Goal: Navigation & Orientation: Find specific page/section

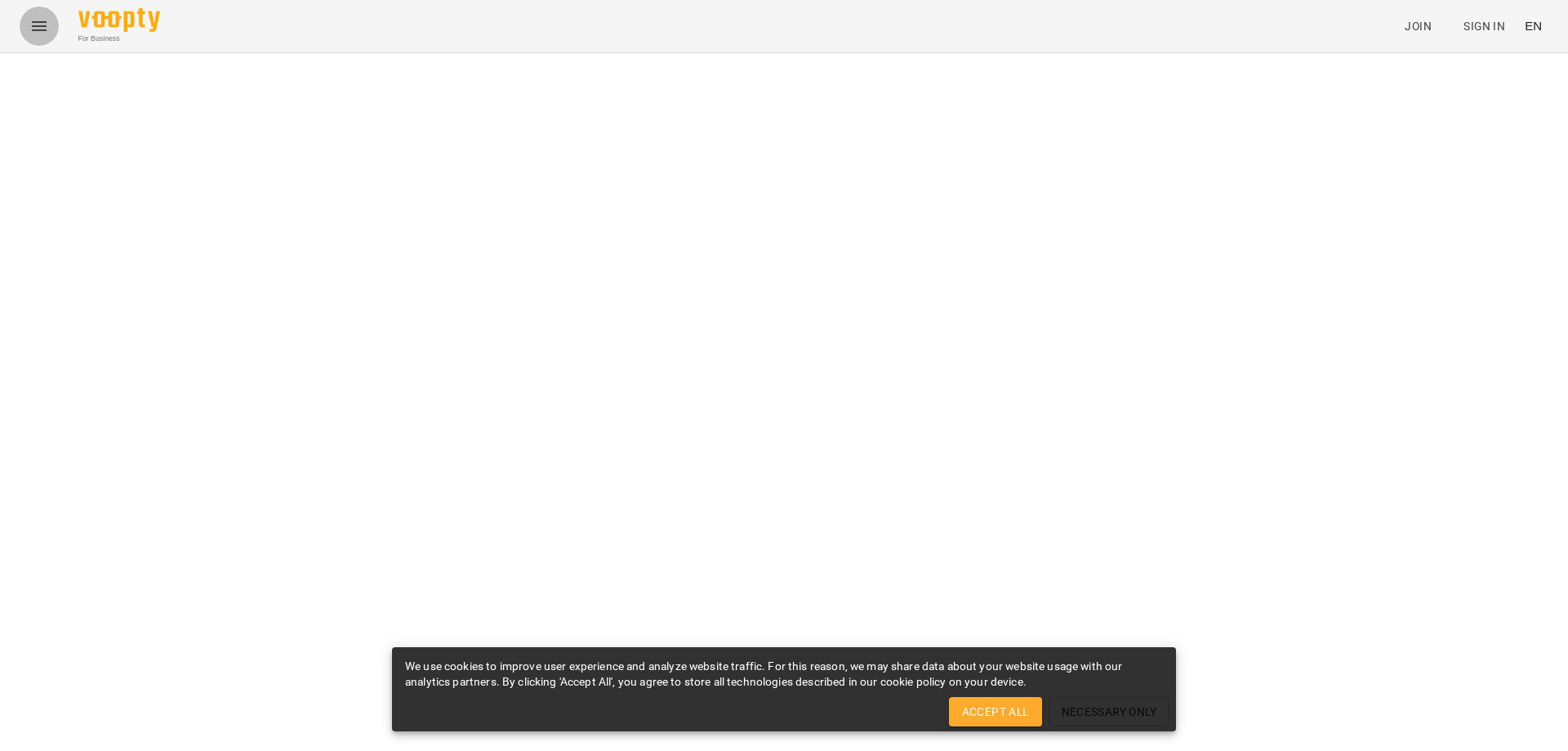
click at [54, 34] on button "Menu" at bounding box center [39, 26] width 39 height 39
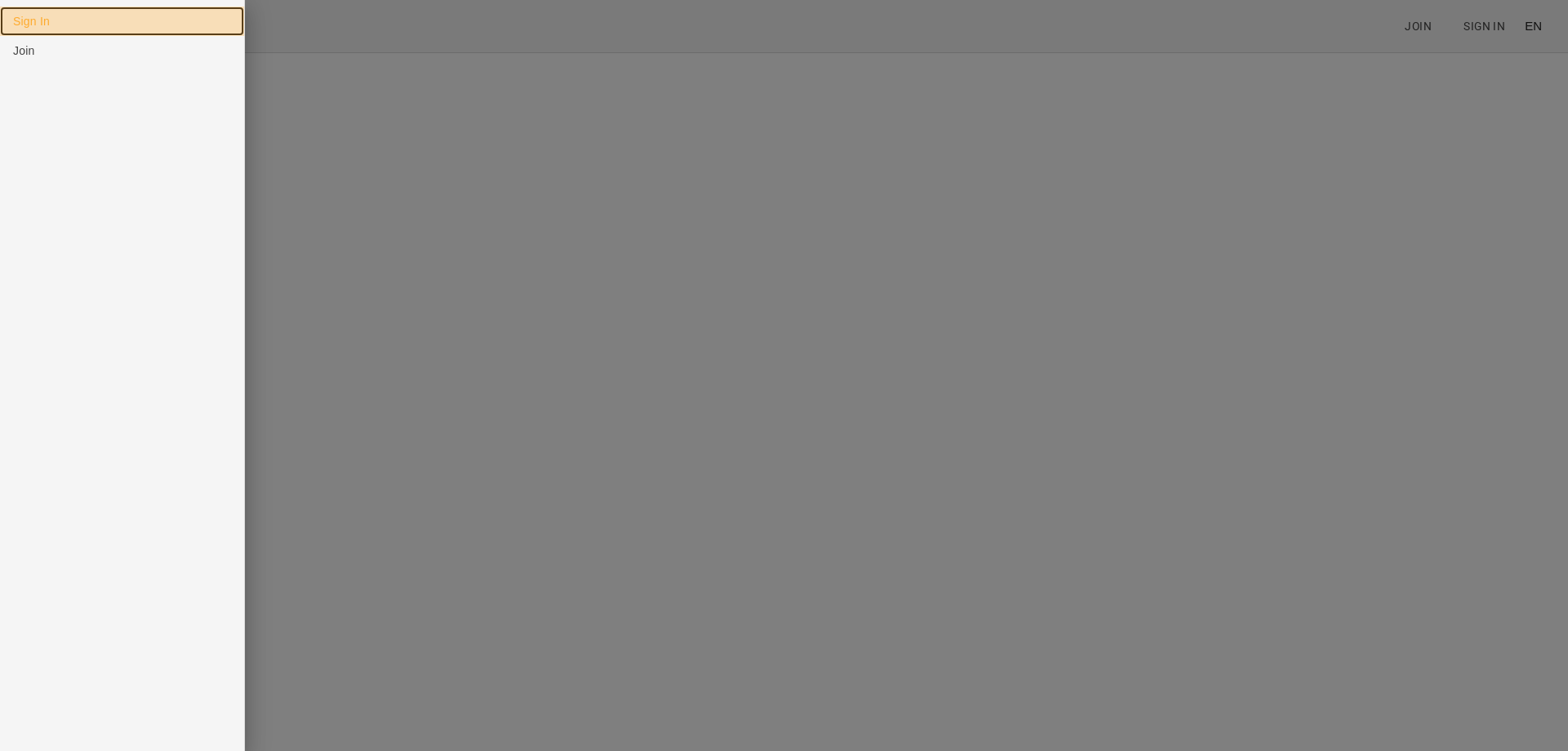
click at [53, 28] on link "Sign In" at bounding box center [122, 20] width 244 height 29
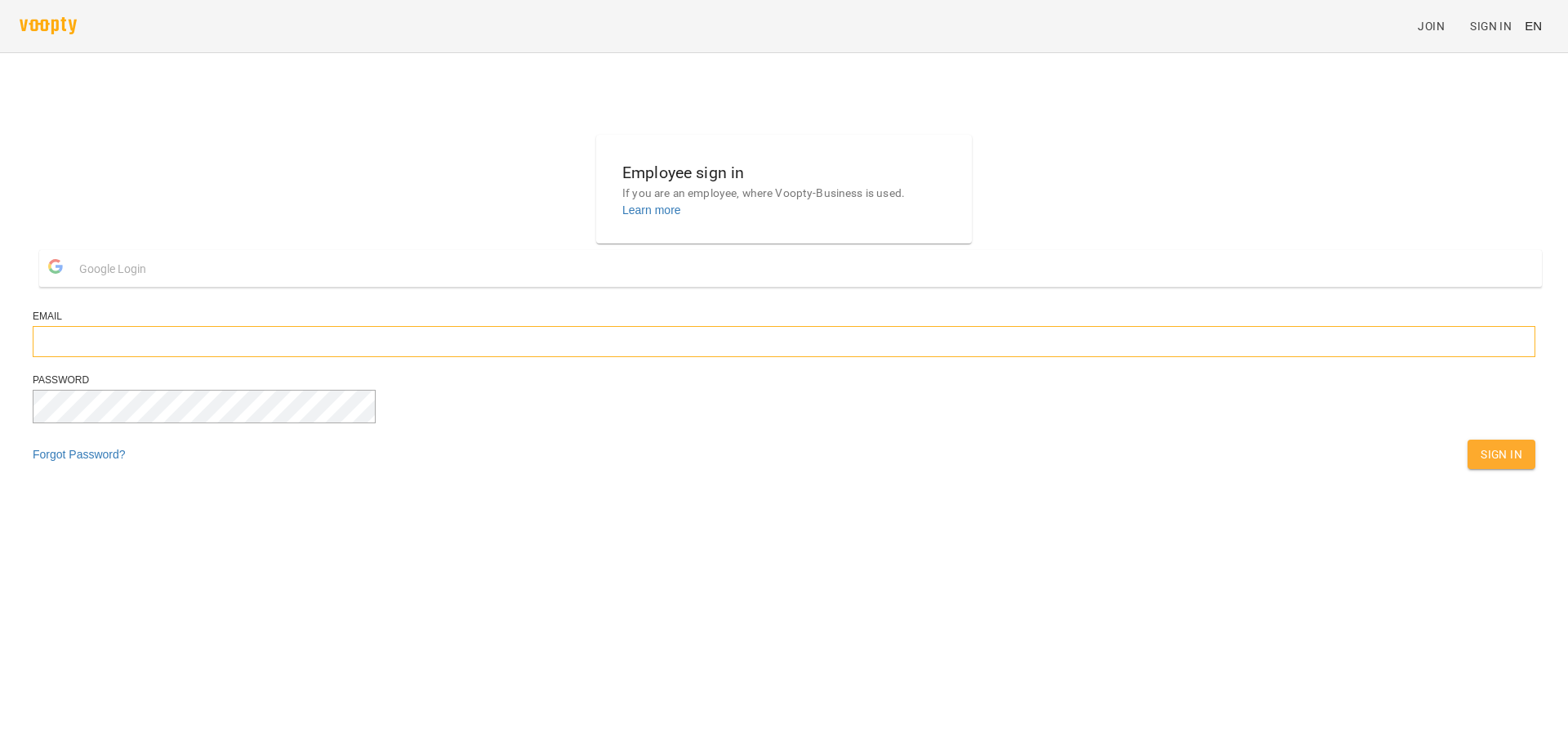
type input "**********"
click at [1480, 464] on span "Sign In" at bounding box center [1501, 454] width 42 height 19
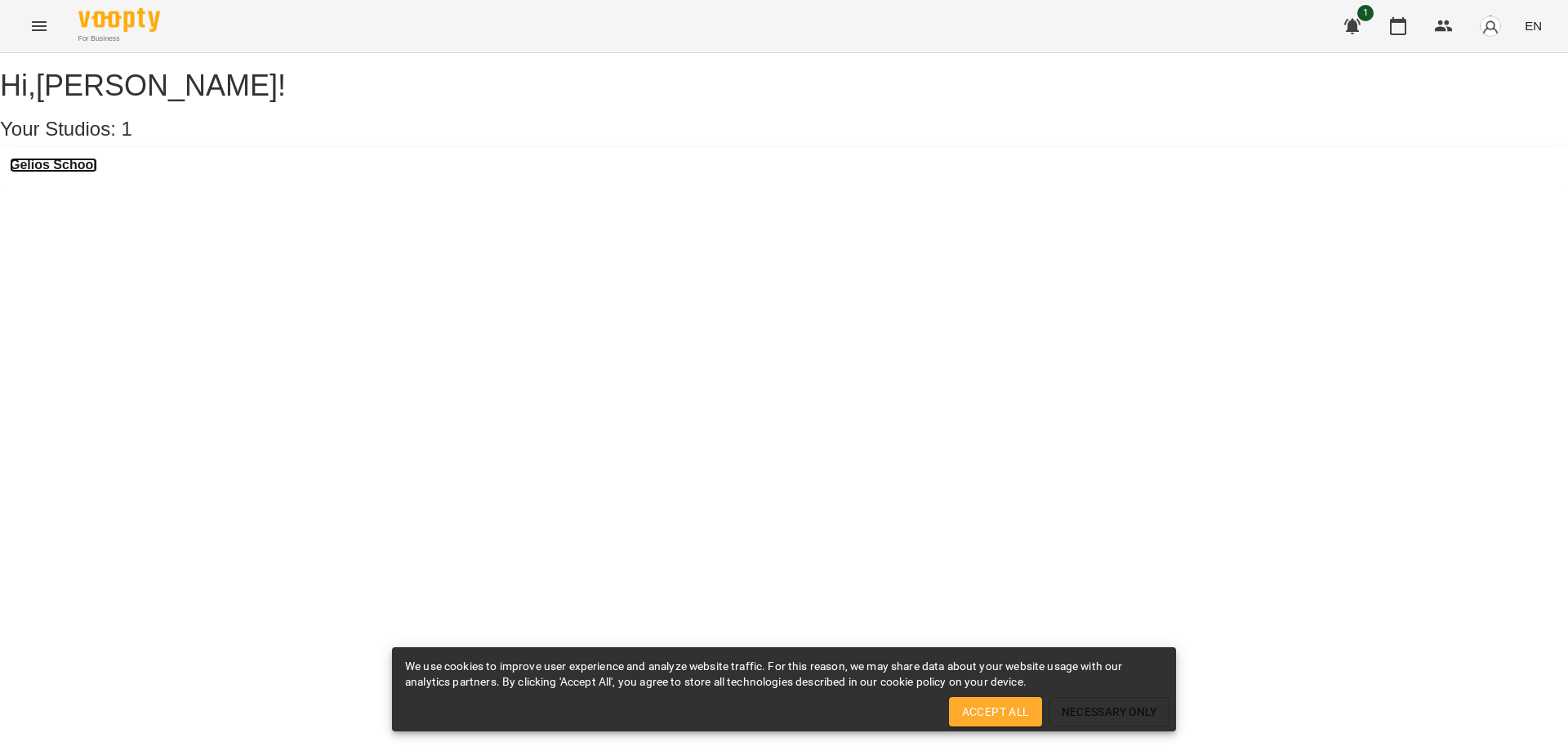
click at [68, 173] on h3 "Gelios School" at bounding box center [53, 165] width 88 height 15
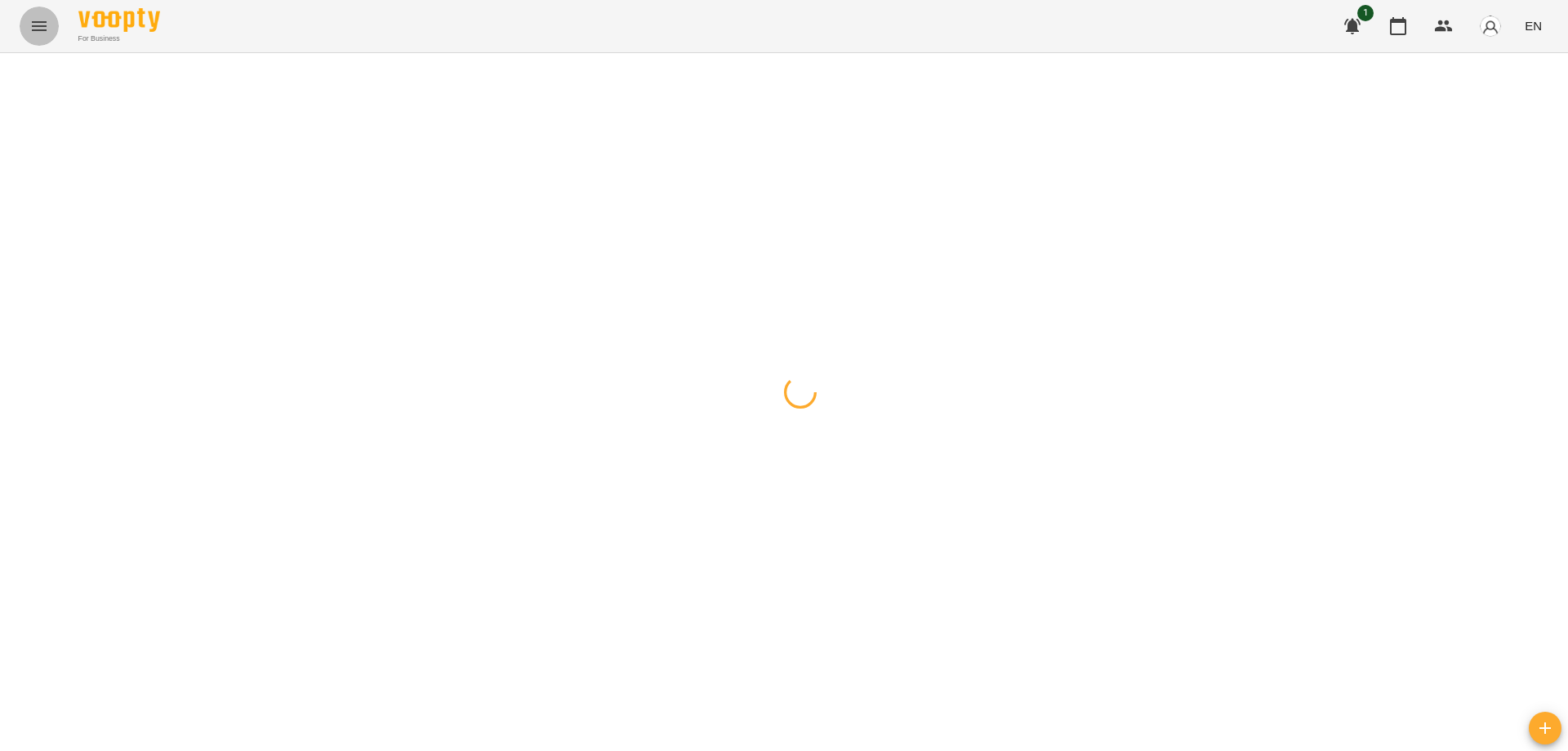
click at [48, 32] on icon "Menu" at bounding box center [39, 26] width 19 height 19
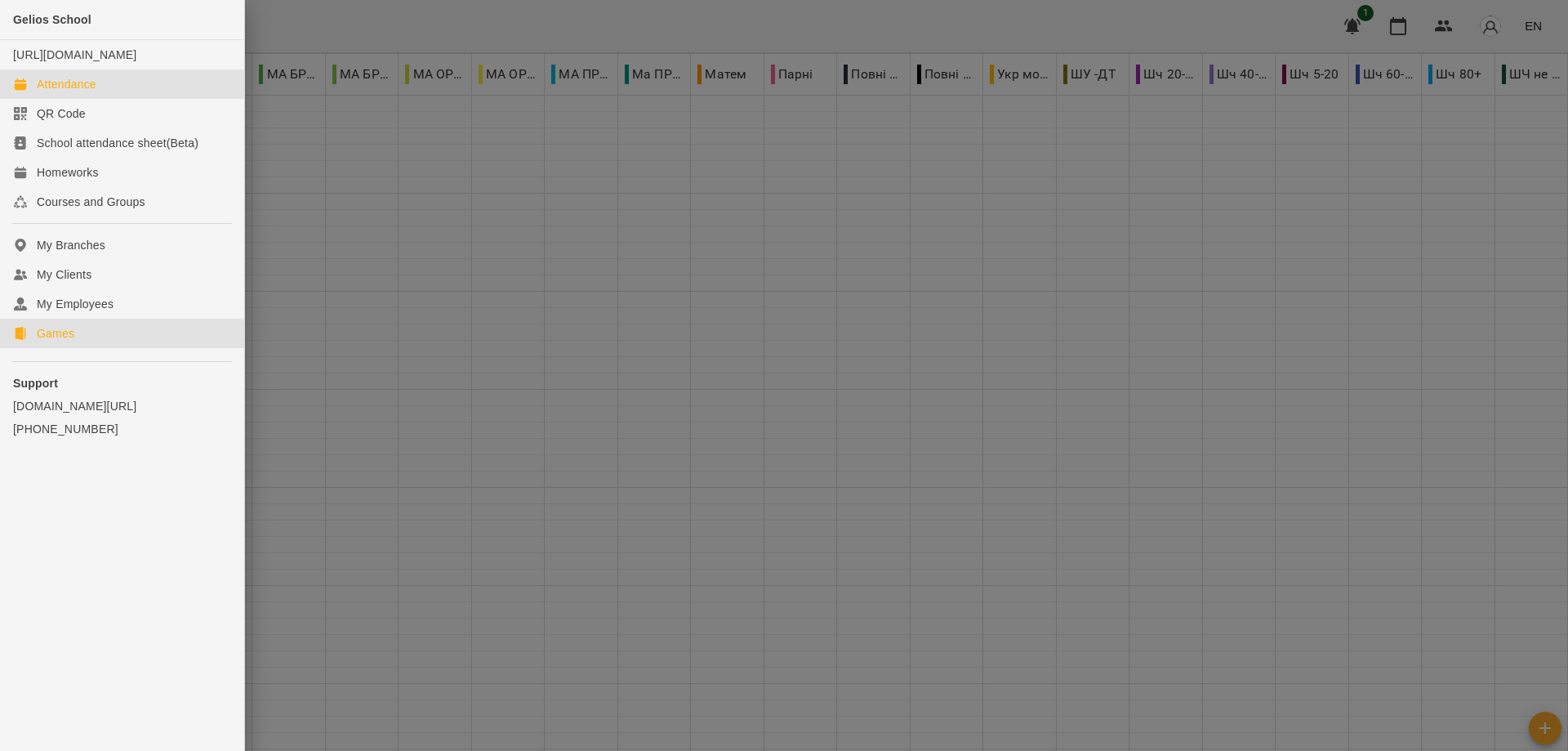
click at [95, 348] on link "Games" at bounding box center [122, 333] width 244 height 29
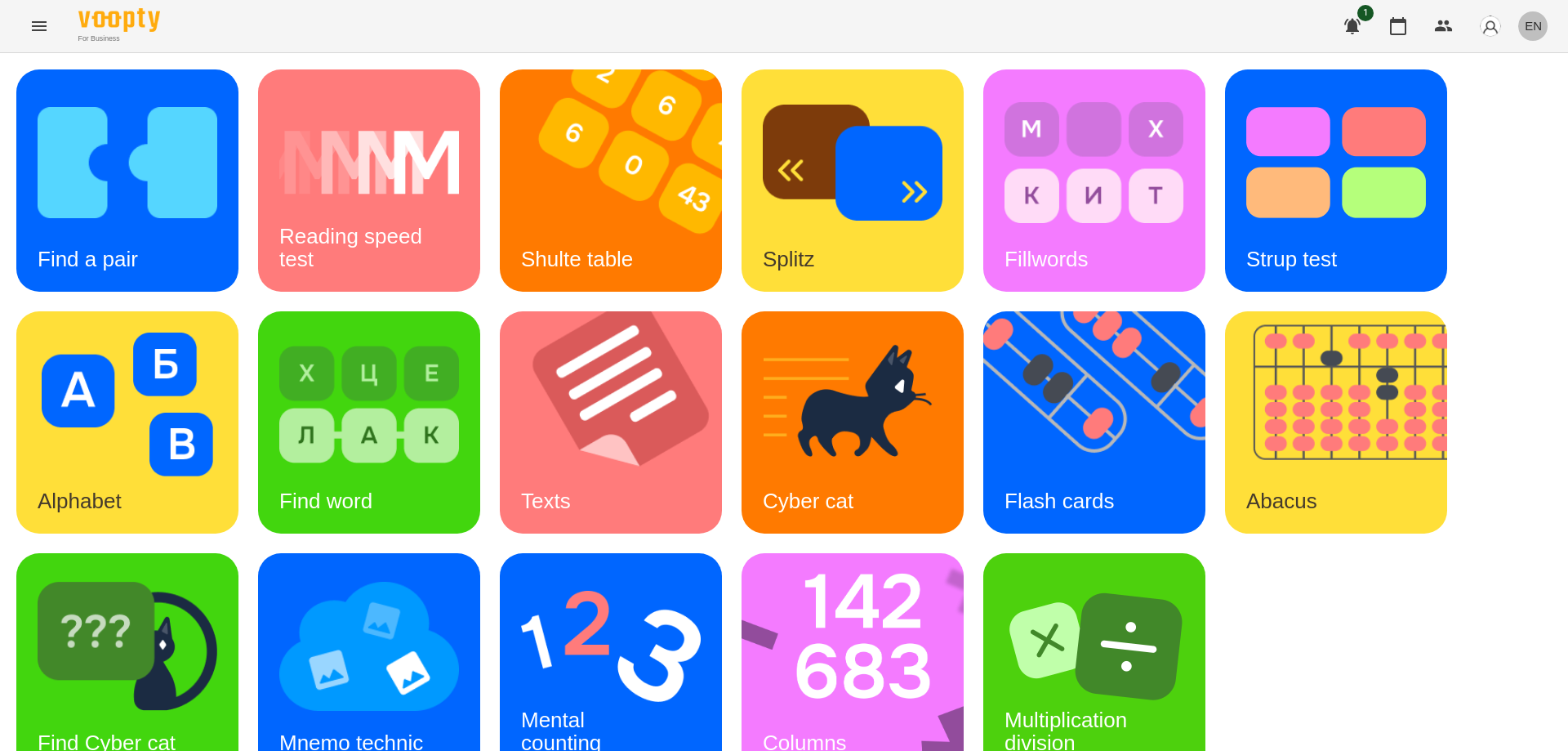
click at [1528, 27] on span "EN" at bounding box center [1533, 25] width 17 height 17
click at [1520, 103] on div "Українська" at bounding box center [1502, 92] width 83 height 29
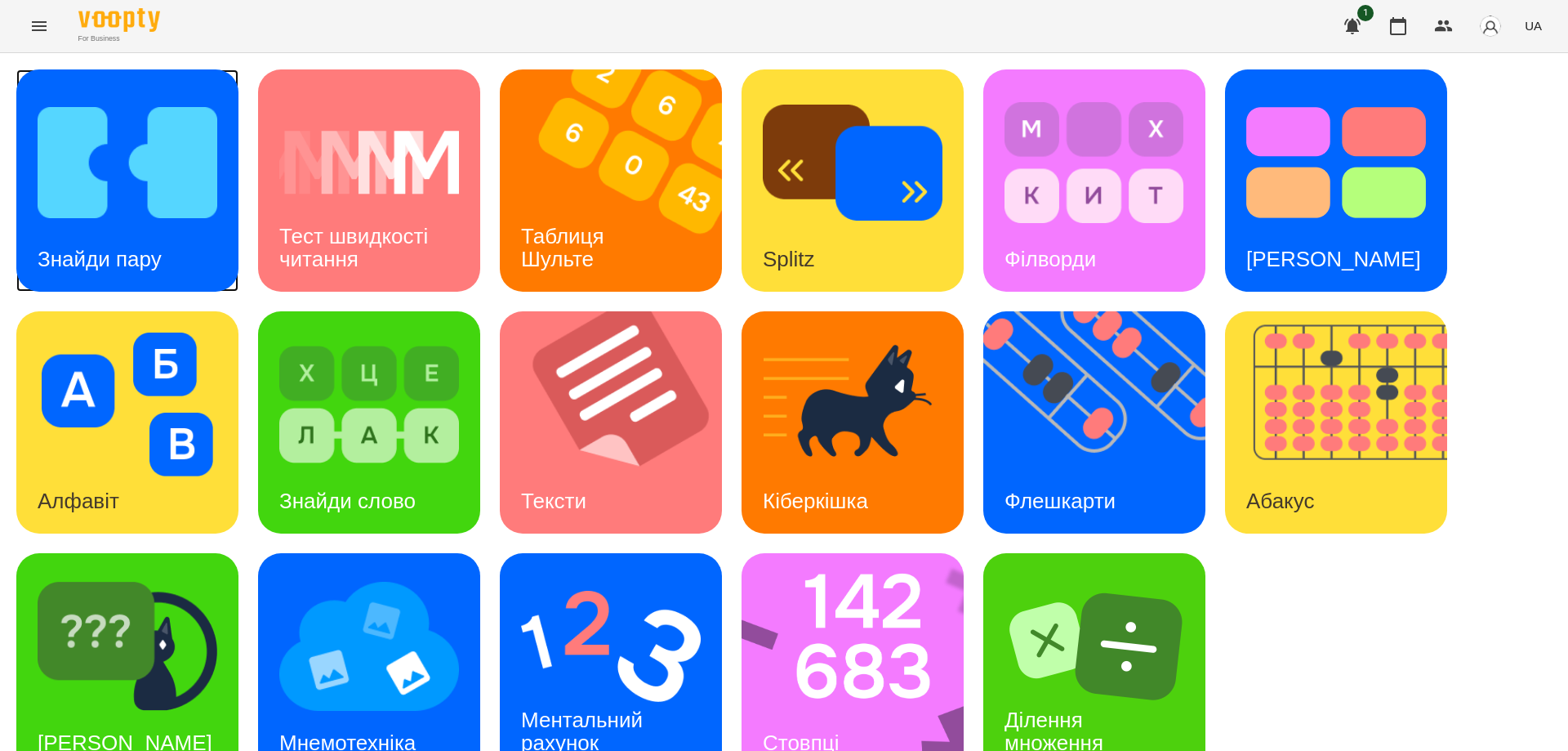
click at [180, 158] on img at bounding box center [127, 162] width 180 height 143
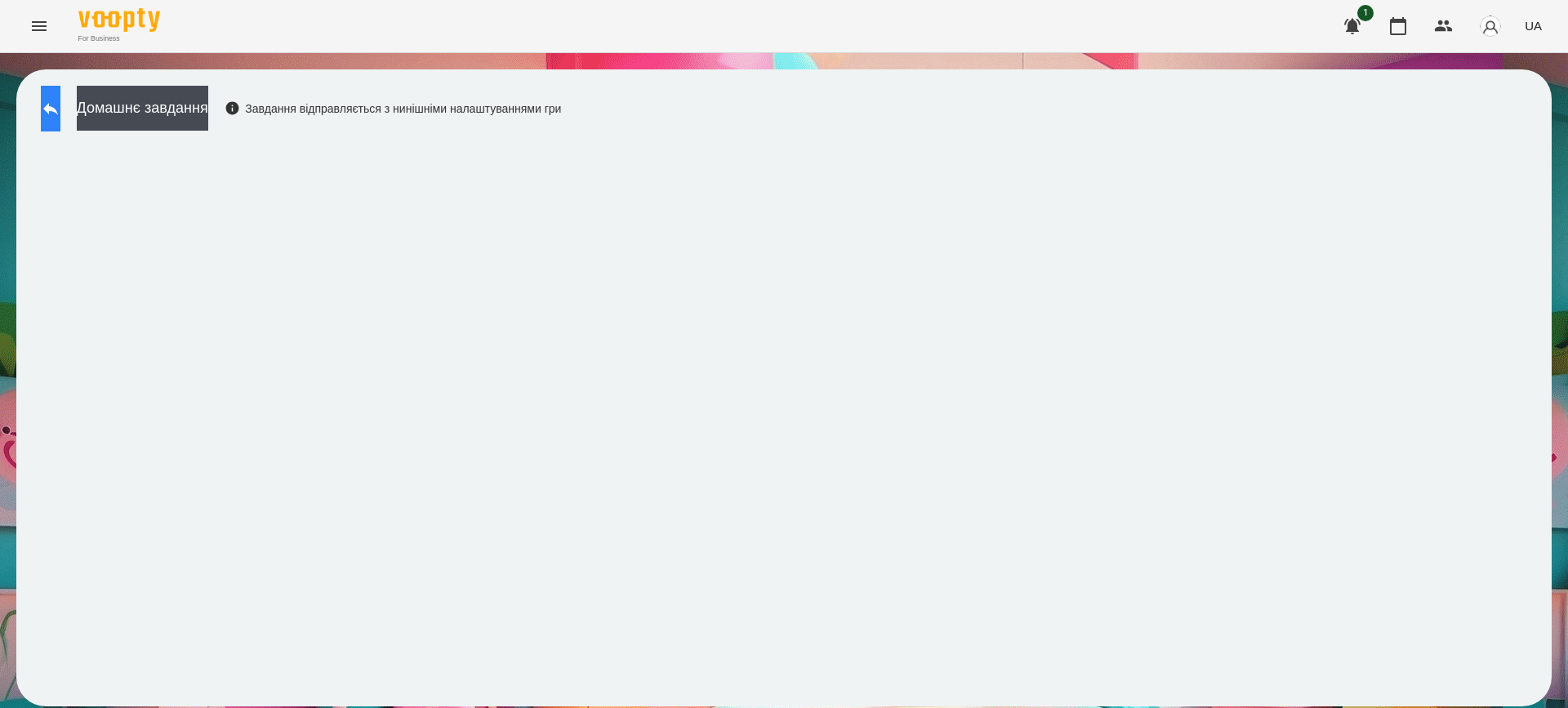
click at [60, 129] on button at bounding box center [50, 109] width 19 height 46
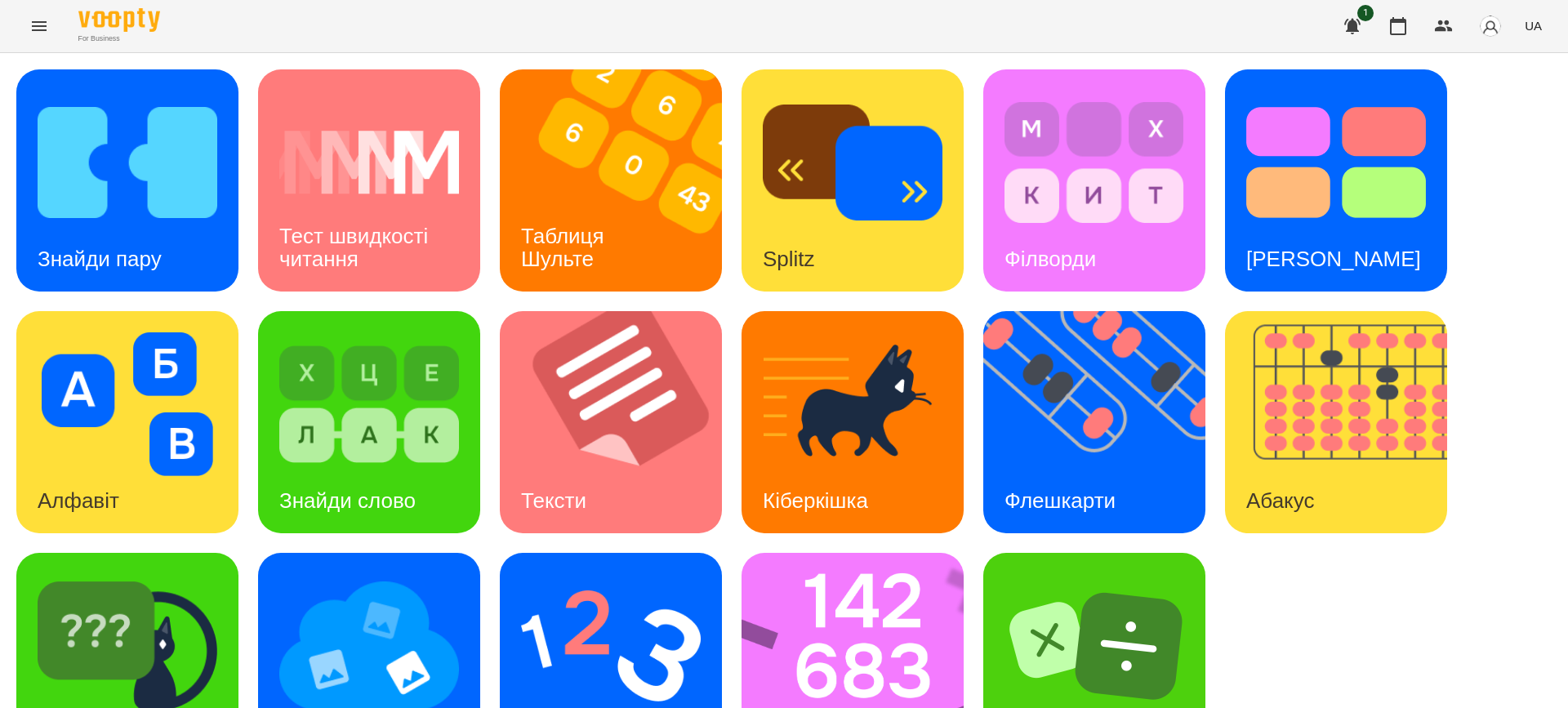
scroll to position [83, 0]
click at [771, 607] on img at bounding box center [863, 663] width 243 height 222
